Goal: Transaction & Acquisition: Book appointment/travel/reservation

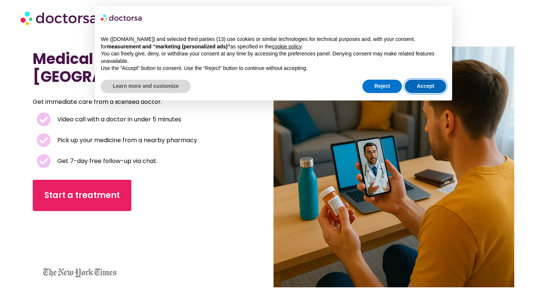
click at [425, 84] on button "Accept" at bounding box center [425, 86] width 41 height 13
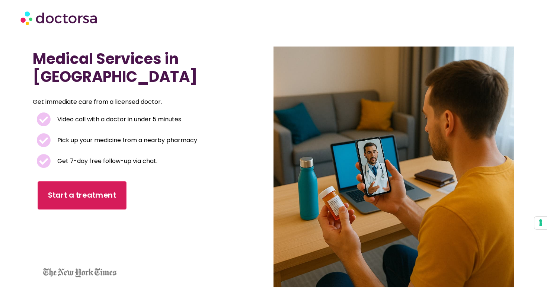
click at [108, 186] on link "Start a treatment" at bounding box center [82, 195] width 89 height 28
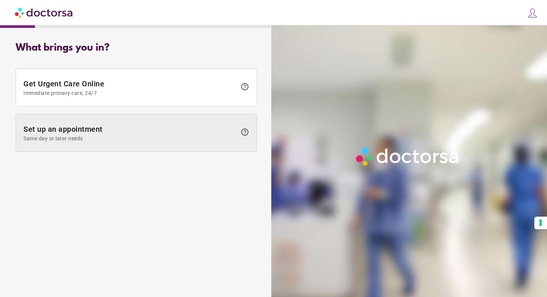
click at [123, 127] on span "Set up an appointment Same day or later needs" at bounding box center [129, 133] width 213 height 17
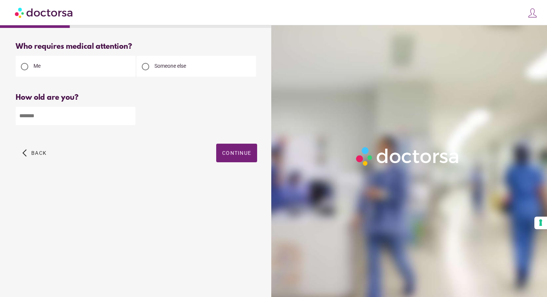
click at [80, 108] on input "number" at bounding box center [76, 116] width 120 height 18
type input "**"
click at [220, 154] on span "button" at bounding box center [236, 153] width 41 height 19
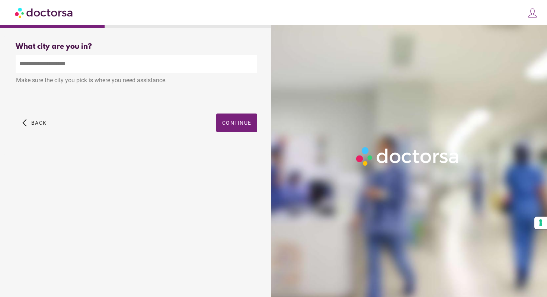
click at [192, 69] on input "text" at bounding box center [137, 64] width 242 height 18
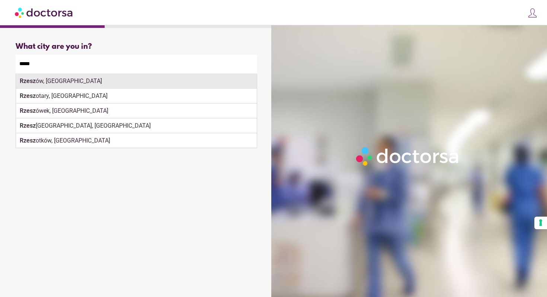
click at [179, 83] on div "Rzesz ów, Poland" at bounding box center [136, 81] width 241 height 15
type input "**********"
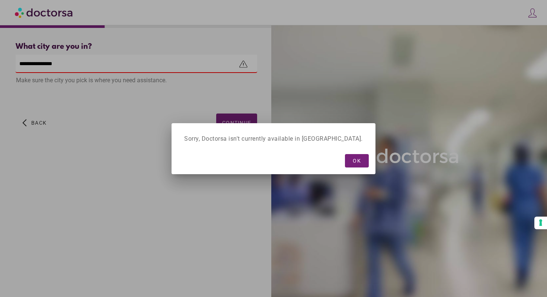
click at [238, 119] on div at bounding box center [273, 148] width 547 height 297
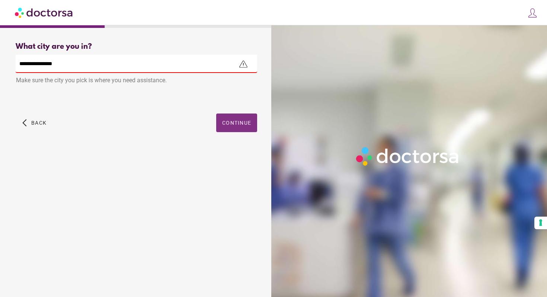
click at [237, 121] on span "Continue" at bounding box center [236, 123] width 29 height 6
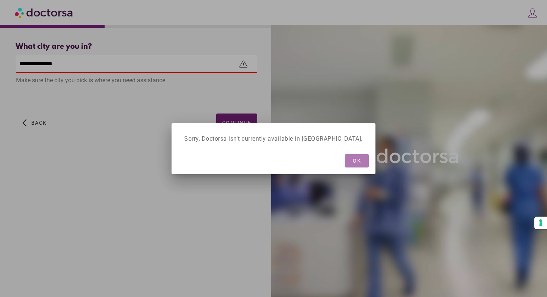
click at [345, 160] on span "button" at bounding box center [357, 160] width 24 height 13
